Goal: Task Accomplishment & Management: Manage account settings

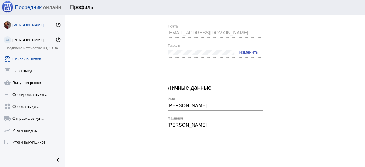
click at [30, 60] on link "add_shopping_cart Список выкупов" at bounding box center [32, 58] width 65 height 12
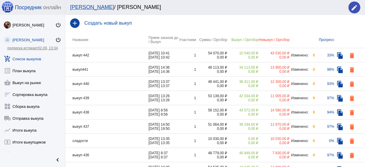
click at [121, 53] on td "выкуп 442" at bounding box center [106, 55] width 83 height 14
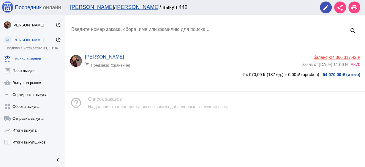
click at [188, 57] on div "[PERSON_NAME] shopping_cart Предзаказ (хранение)" at bounding box center [194, 62] width 218 height 16
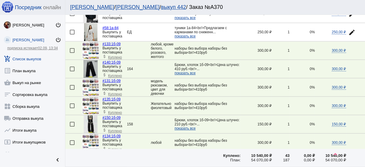
scroll to position [878, 0]
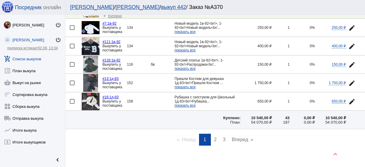
click at [223, 137] on span "3" at bounding box center [224, 139] width 3 height 5
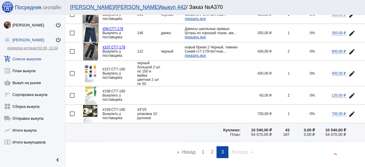
scroll to position [459, 0]
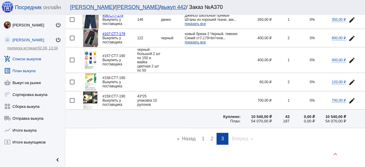
click at [22, 70] on link "list_alt План выкупа" at bounding box center [32, 70] width 65 height 12
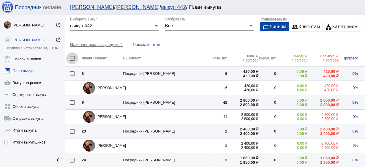
click at [71, 60] on div at bounding box center [72, 58] width 5 height 5
click at [72, 61] on input "checkbox" at bounding box center [72, 61] width 0 height 0
checkbox input "true"
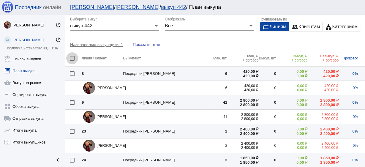
checkbox input "true"
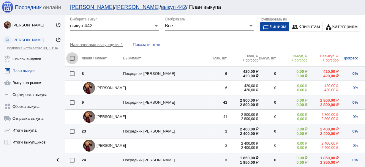
checkbox input "true"
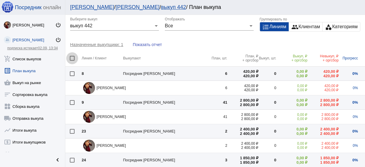
checkbox input "true"
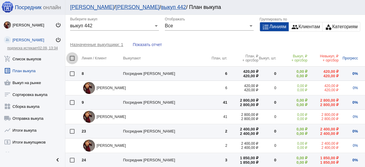
checkbox input "true"
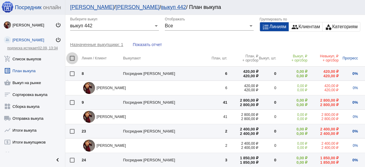
checkbox input "true"
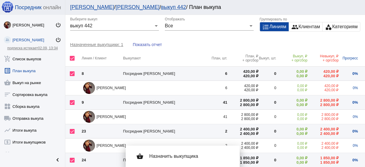
click at [146, 152] on div "shopping_basket Назначить выкупщика" at bounding box center [182, 156] width 105 height 17
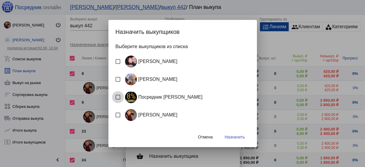
click at [148, 96] on div "Посредник [PERSON_NAME]" at bounding box center [163, 97] width 80 height 12
click at [118, 100] on input "Посредник [PERSON_NAME]" at bounding box center [118, 100] width 0 height 0
checkbox input "true"
click at [231, 138] on span "Назначить" at bounding box center [235, 137] width 20 height 5
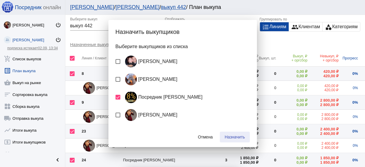
checkbox input "false"
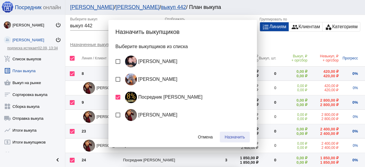
checkbox input "false"
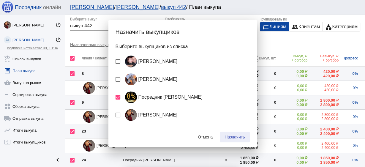
checkbox input "false"
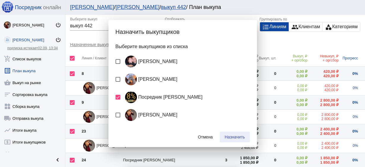
checkbox input "false"
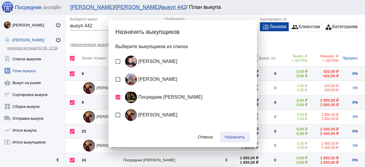
checkbox input "false"
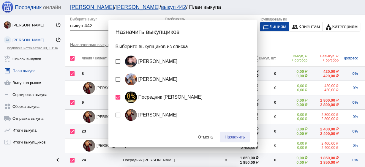
checkbox input "false"
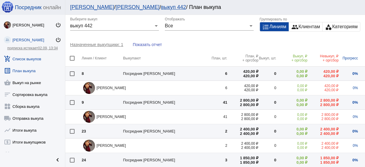
click at [25, 60] on link "add_shopping_cart Список выкупов" at bounding box center [32, 58] width 65 height 12
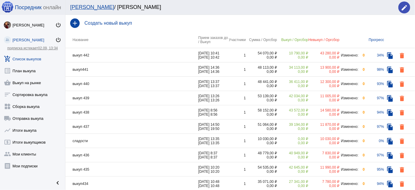
click at [108, 48] on th "Название" at bounding box center [131, 40] width 133 height 17
click at [112, 51] on td "выкуп 442" at bounding box center [131, 55] width 133 height 14
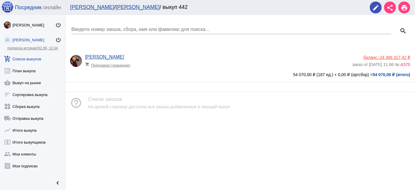
click at [196, 66] on app-delivery-type "shopping_cart Предзаказ (хранение)" at bounding box center [217, 64] width 264 height 8
